Goal: Find specific page/section: Find specific page/section

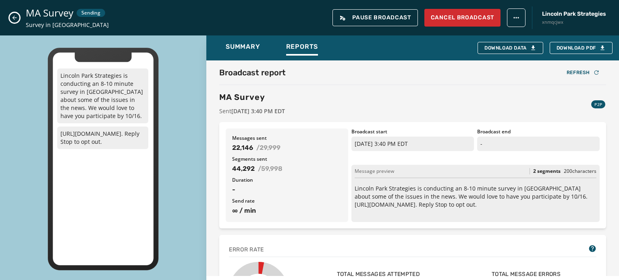
scroll to position [209, 0]
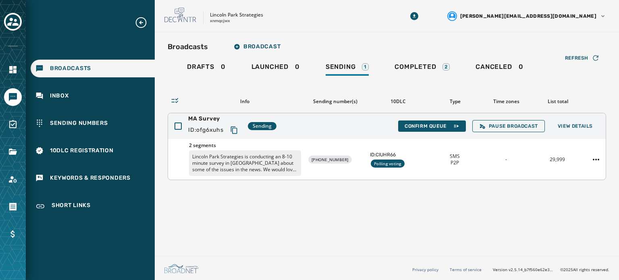
click at [510, 160] on div "-" at bounding box center [505, 159] width 45 height 6
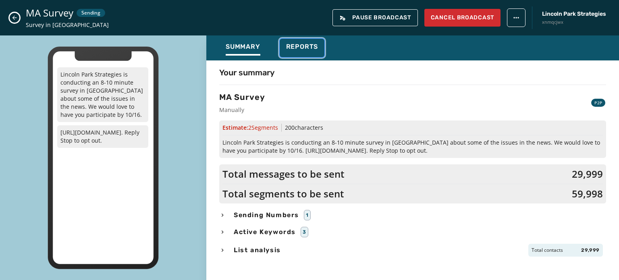
click at [296, 51] on div "Reports" at bounding box center [302, 49] width 32 height 13
